Goal: Book appointment/travel/reservation

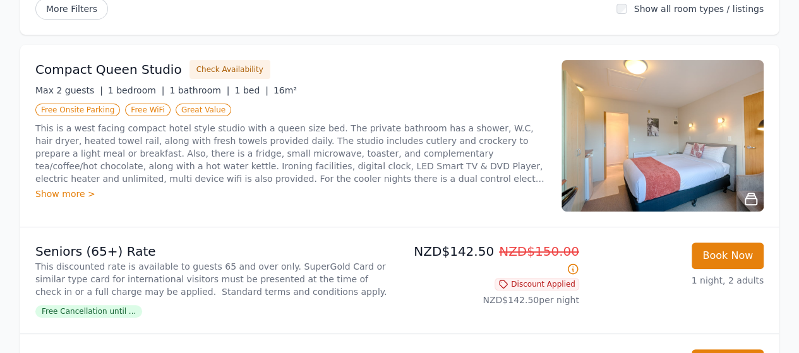
scroll to position [189, 0]
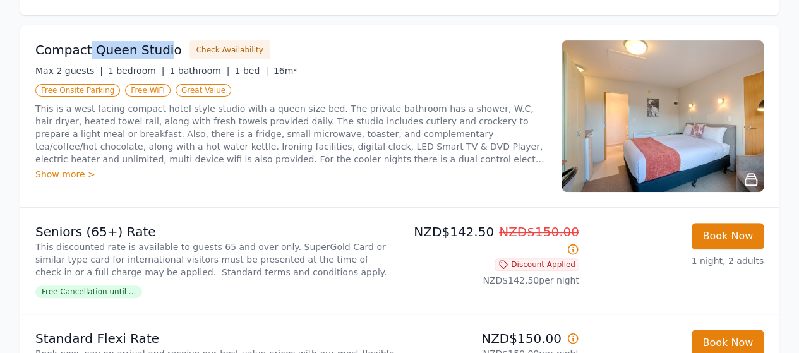
drag, startPoint x: 86, startPoint y: 44, endPoint x: 165, endPoint y: 45, distance: 78.9
click at [159, 45] on h3 "Compact Queen Studio" at bounding box center [108, 50] width 146 height 18
click at [165, 45] on h3 "Compact Queen Studio" at bounding box center [108, 50] width 146 height 18
drag, startPoint x: 165, startPoint y: 47, endPoint x: 31, endPoint y: 54, distance: 134.7
click at [31, 54] on div "Compact Queen Studio Check Availability Max 2 guests | 1 bedroom | 1 bathroom |…" at bounding box center [399, 116] width 758 height 182
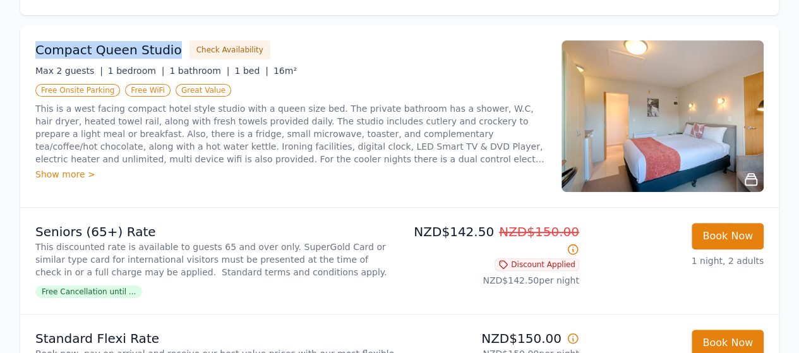
click at [57, 50] on h3 "Compact Queen Studio" at bounding box center [108, 50] width 146 height 18
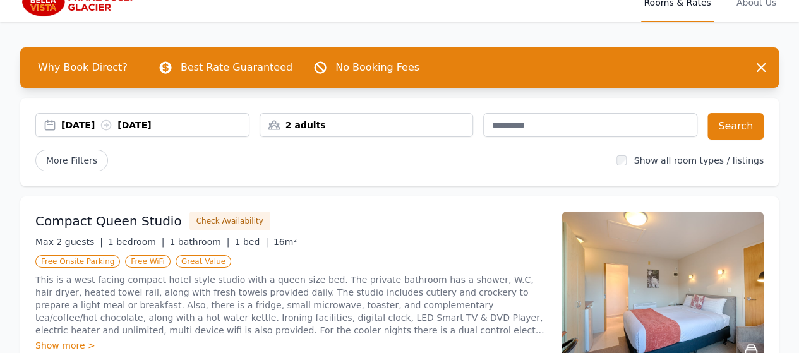
scroll to position [126, 0]
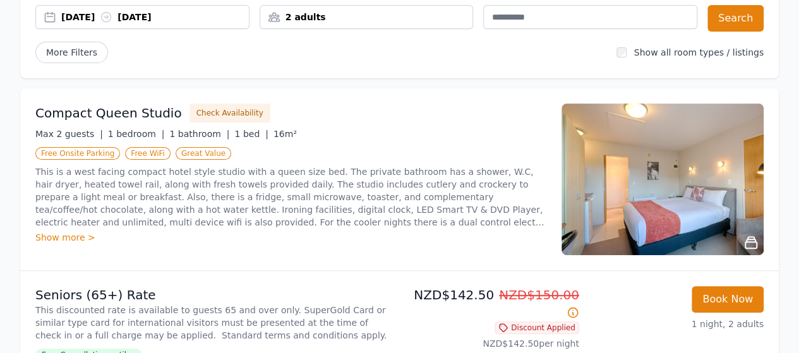
click at [704, 193] on img at bounding box center [662, 179] width 202 height 151
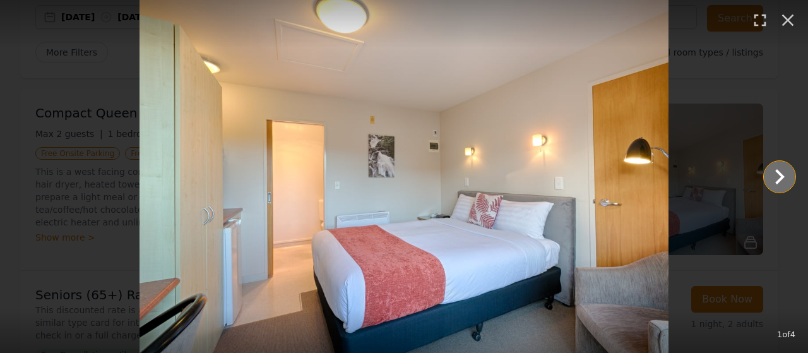
click at [781, 173] on icon "Show slide 2 of 4" at bounding box center [779, 176] width 9 height 15
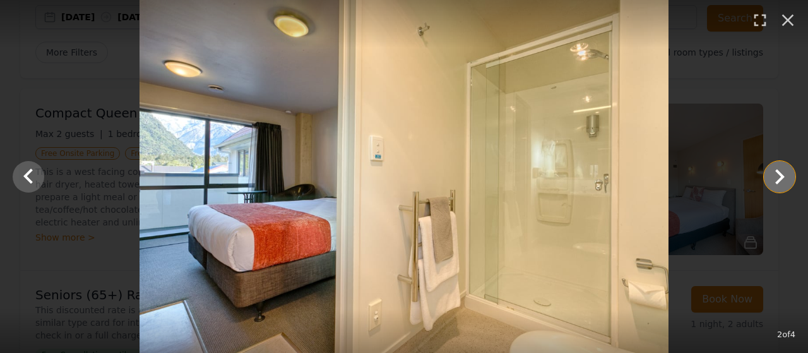
click at [781, 173] on icon "Show slide 3 of 4" at bounding box center [779, 176] width 9 height 15
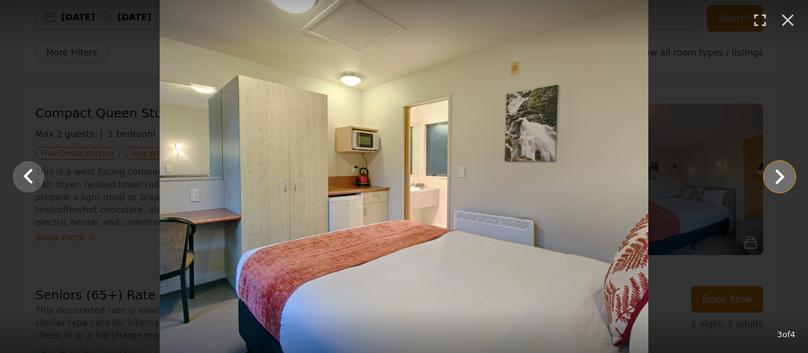
click at [780, 173] on icon "Show slide 4 of 4" at bounding box center [779, 176] width 9 height 15
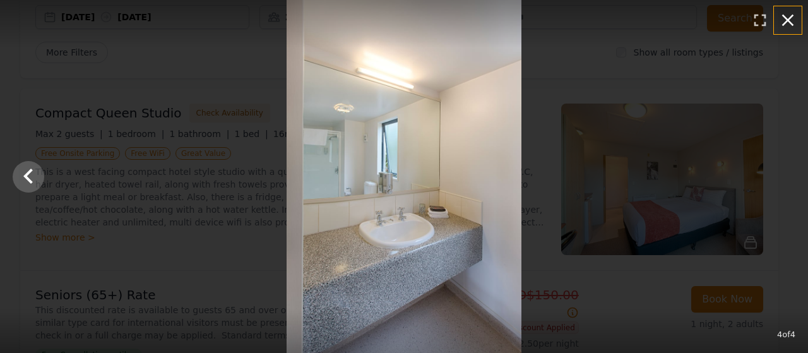
click at [785, 23] on icon "button" at bounding box center [788, 21] width 12 height 12
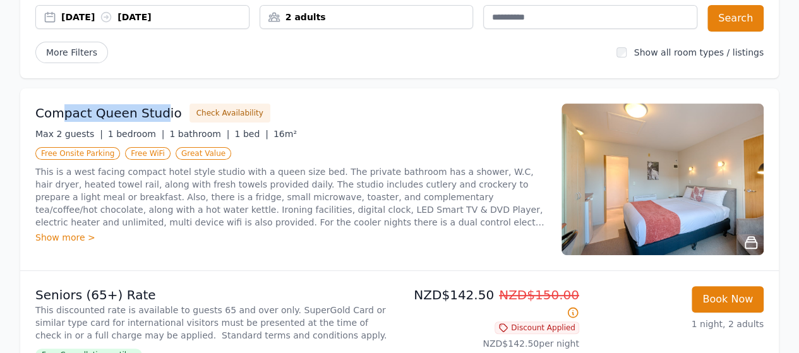
drag, startPoint x: 58, startPoint y: 112, endPoint x: 155, endPoint y: 113, distance: 96.6
click at [155, 113] on h3 "Compact Queen Studio" at bounding box center [108, 113] width 146 height 18
click at [163, 113] on h3 "Compact Queen Studio" at bounding box center [108, 113] width 146 height 18
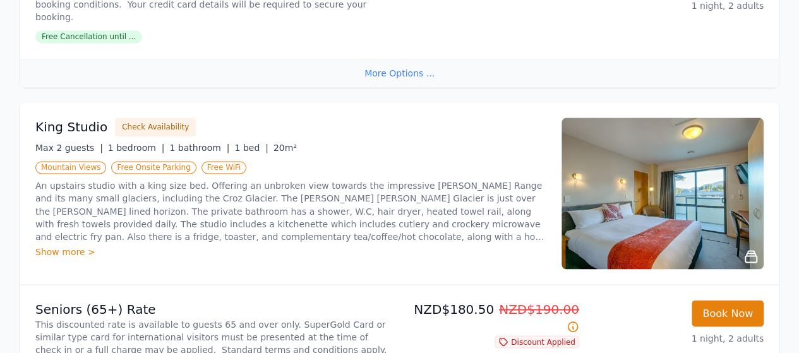
scroll to position [1010, 0]
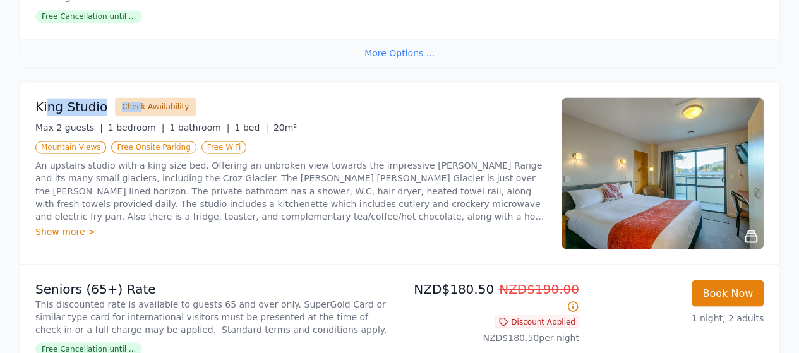
drag, startPoint x: 100, startPoint y: 83, endPoint x: 133, endPoint y: 85, distance: 32.3
click at [133, 97] on div "King Studio Check Availability" at bounding box center [290, 106] width 511 height 19
click at [223, 97] on div "King Studio Check Availability" at bounding box center [290, 106] width 511 height 19
